Goal: Check status: Check status

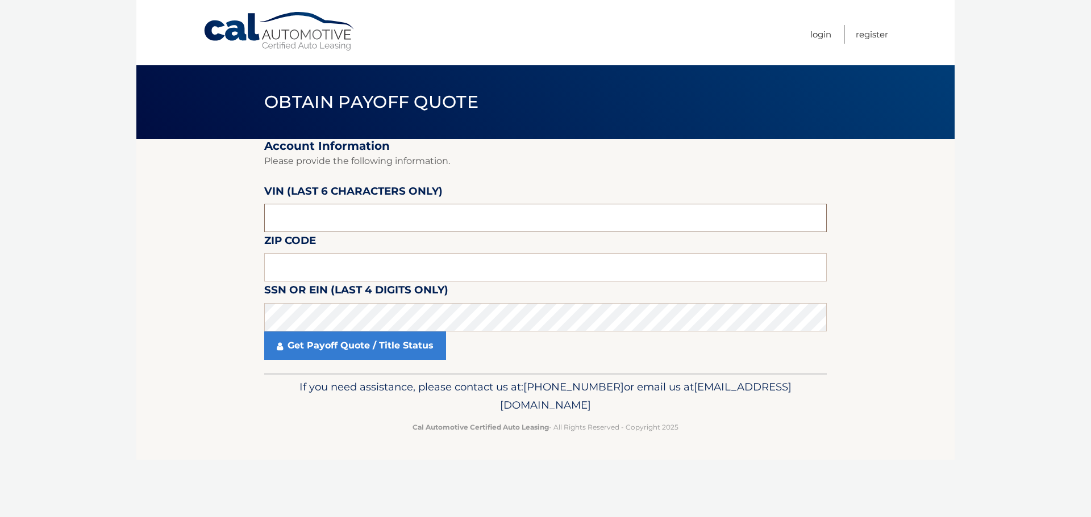
click at [340, 214] on input "text" at bounding box center [545, 218] width 562 height 28
click at [344, 215] on input "text" at bounding box center [545, 218] width 562 height 28
click at [333, 274] on input "text" at bounding box center [545, 267] width 562 height 28
type input "11742"
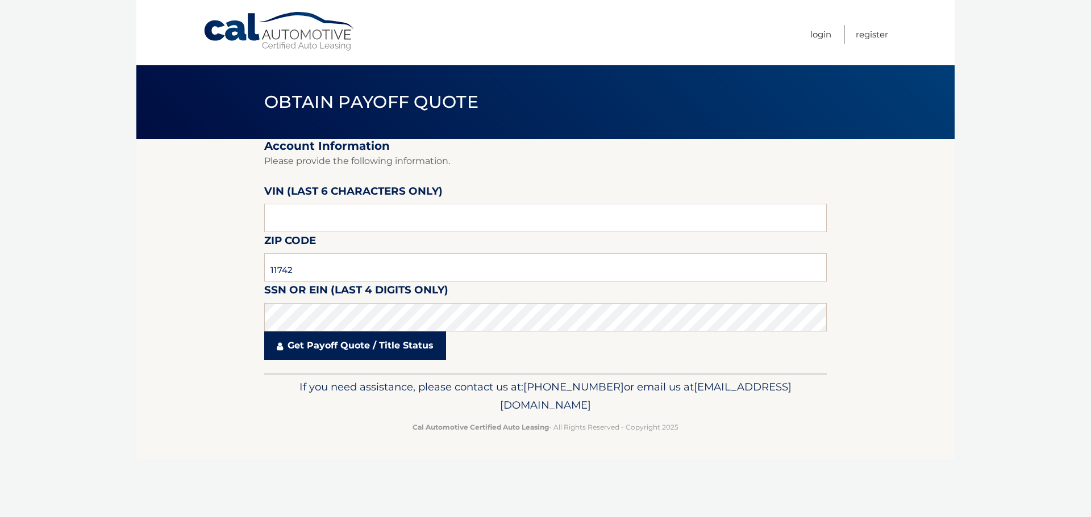
click at [346, 352] on link "Get Payoff Quote / Title Status" at bounding box center [355, 346] width 182 height 28
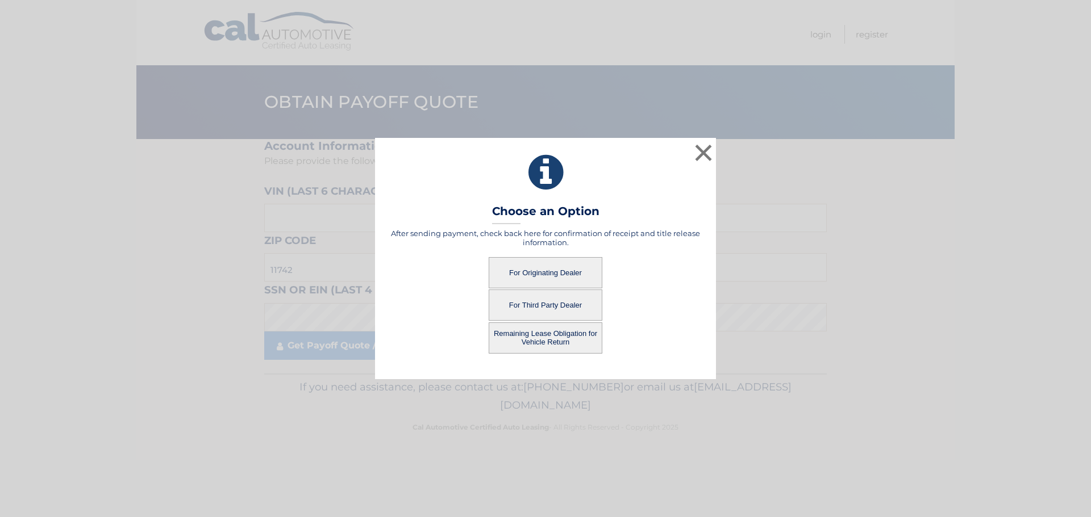
click at [567, 305] on button "For Third Party Dealer" at bounding box center [545, 305] width 114 height 31
click at [543, 302] on button "For Third Party Dealer" at bounding box center [545, 305] width 114 height 31
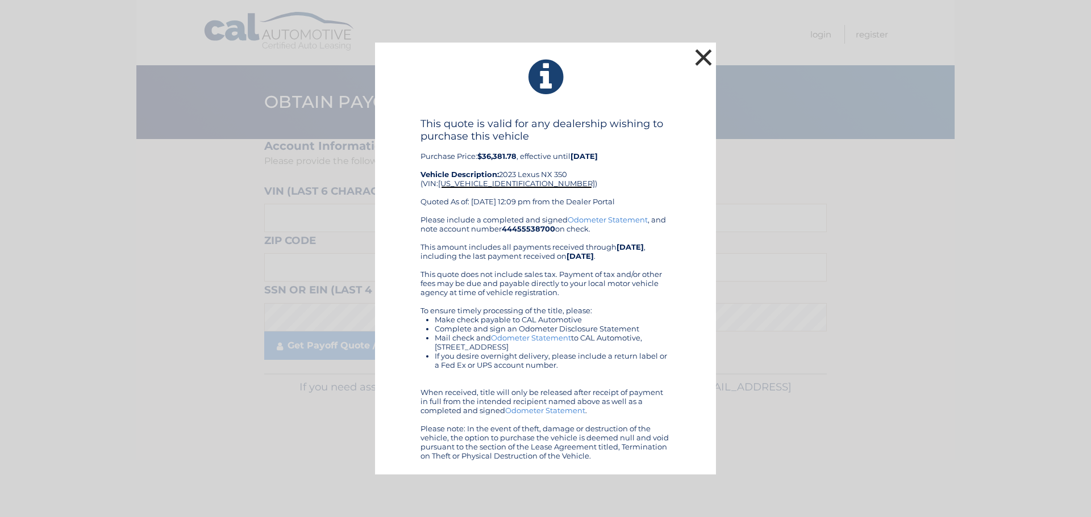
click at [696, 49] on button "×" at bounding box center [703, 57] width 23 height 23
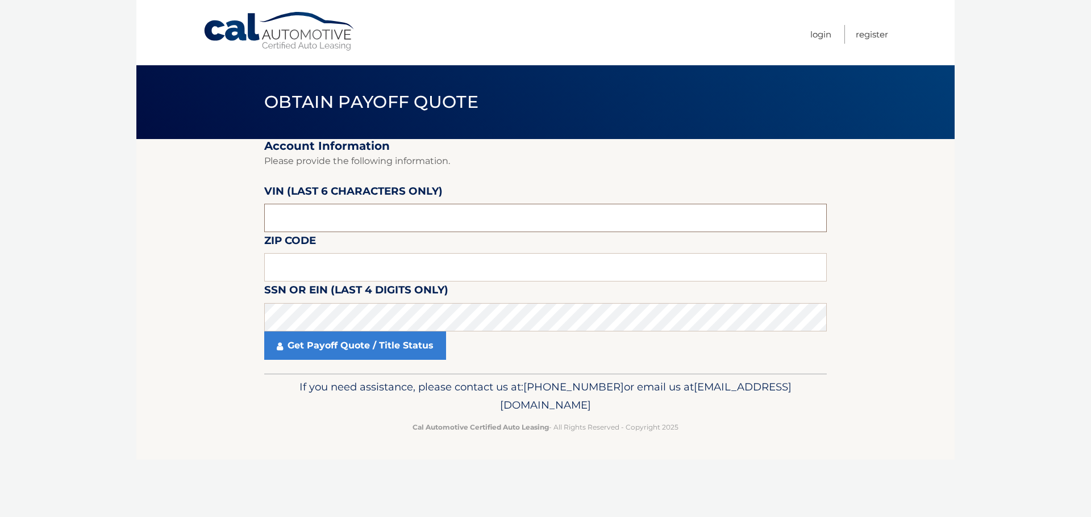
click at [361, 227] on input "text" at bounding box center [545, 218] width 562 height 28
click at [346, 270] on input "text" at bounding box center [545, 267] width 562 height 28
type input "11742"
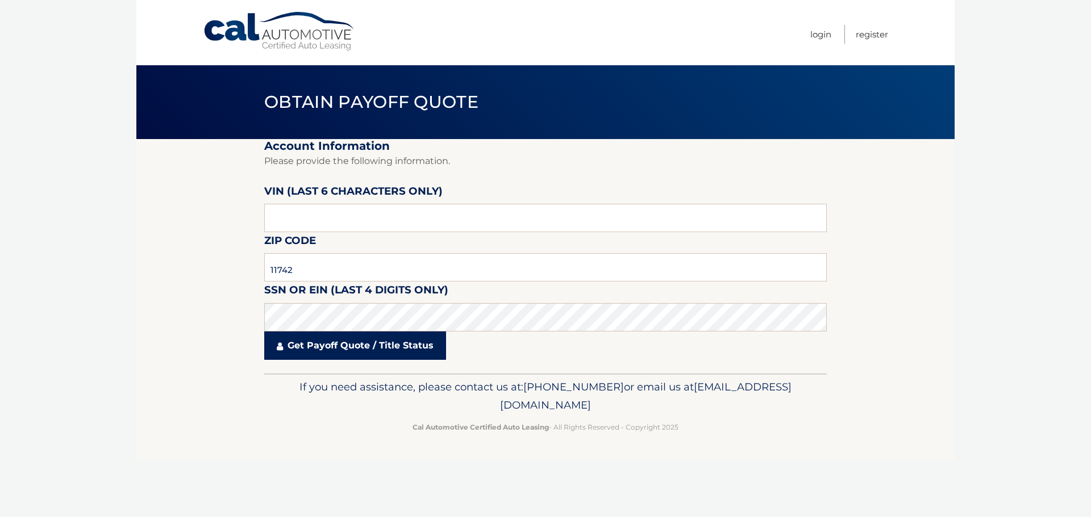
click at [342, 349] on link "Get Payoff Quote / Title Status" at bounding box center [355, 346] width 182 height 28
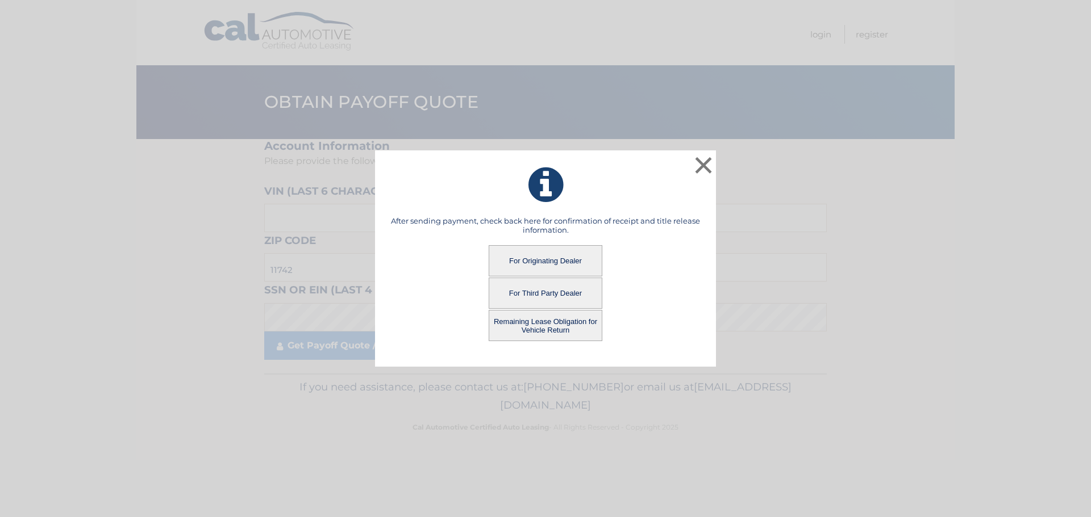
click at [538, 258] on button "For Originating Dealer" at bounding box center [545, 260] width 114 height 31
